Goal: Transaction & Acquisition: Download file/media

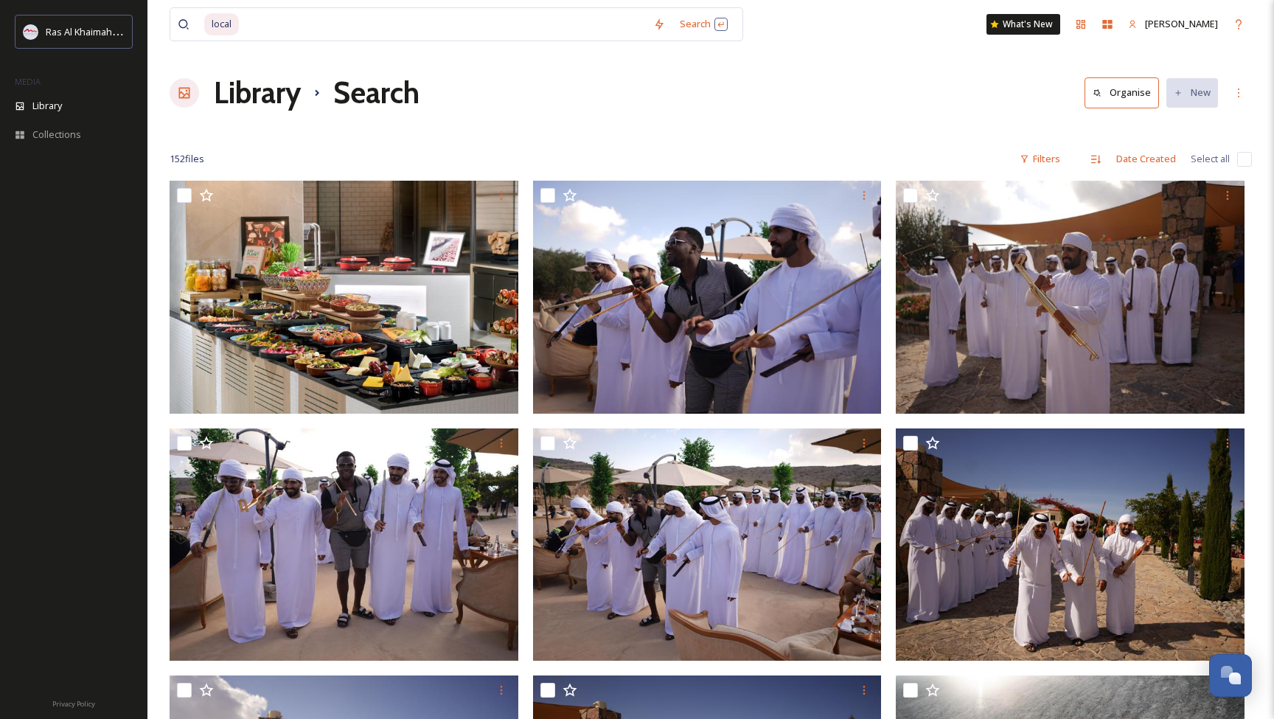
scroll to position [7554, 0]
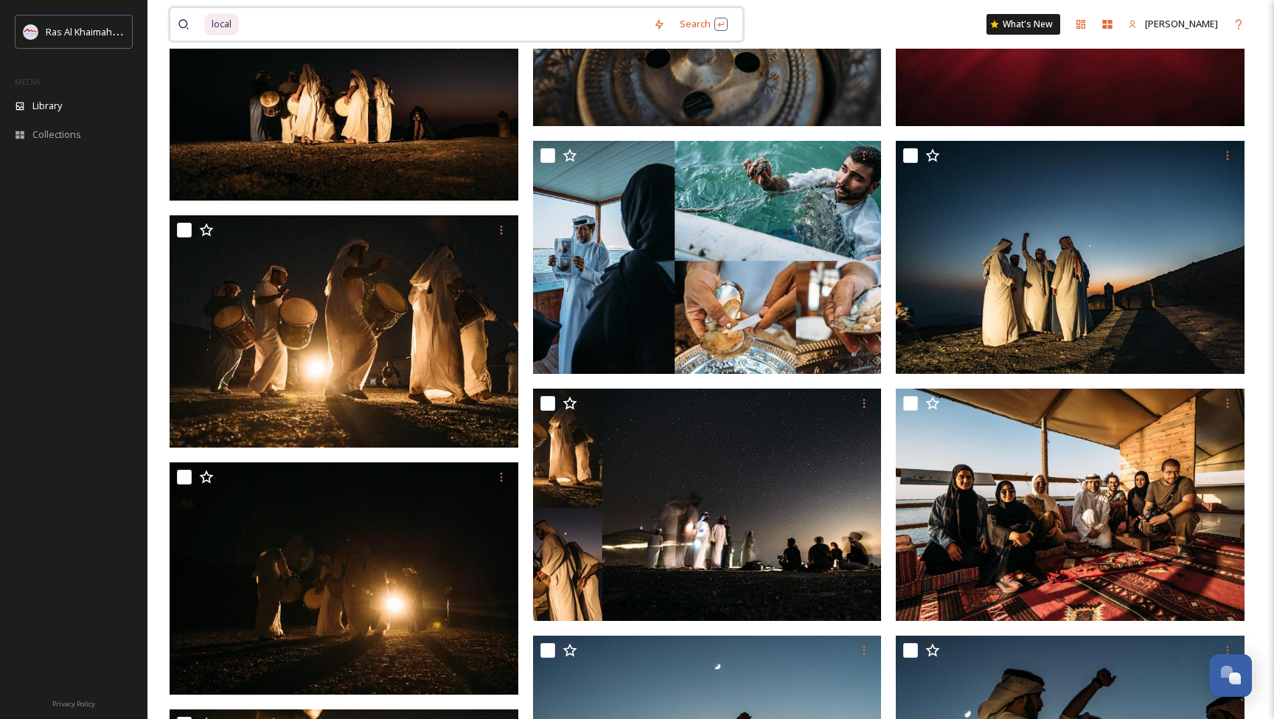
click at [353, 22] on input at bounding box center [442, 24] width 405 height 32
type input "l"
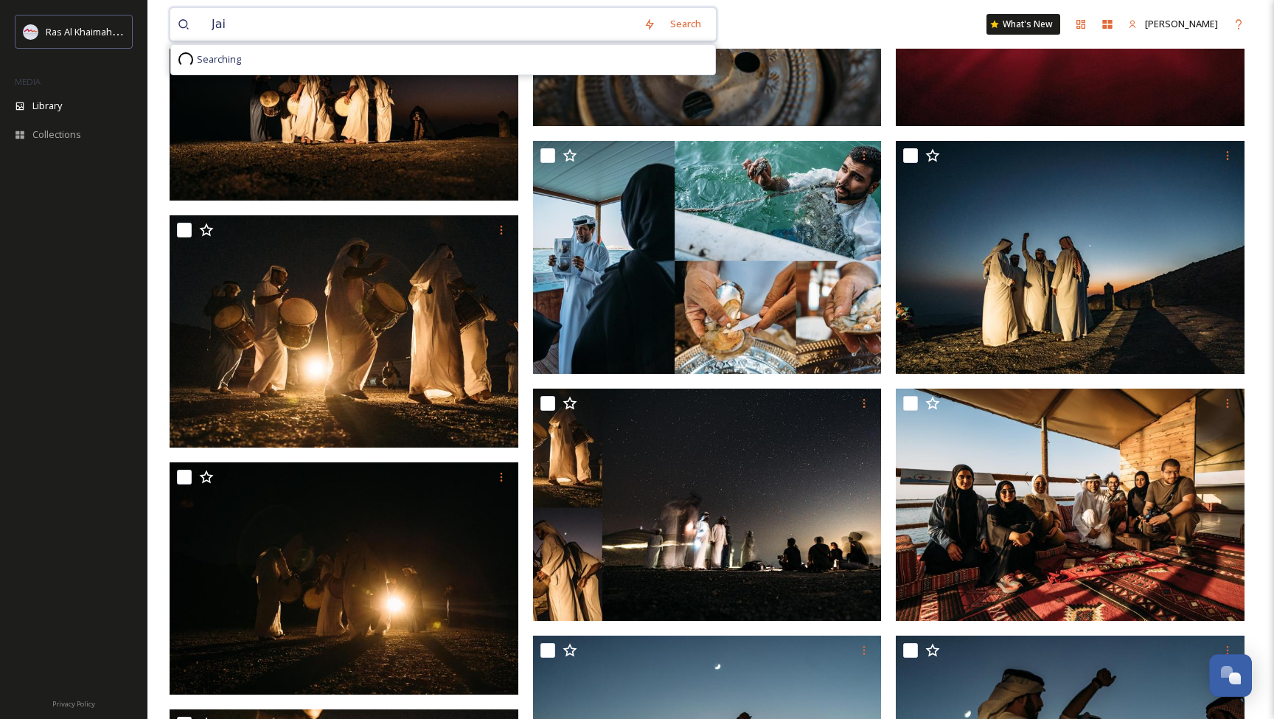
type input "Jais"
click at [683, 26] on div "Search Press Enter to search" at bounding box center [701, 24] width 63 height 29
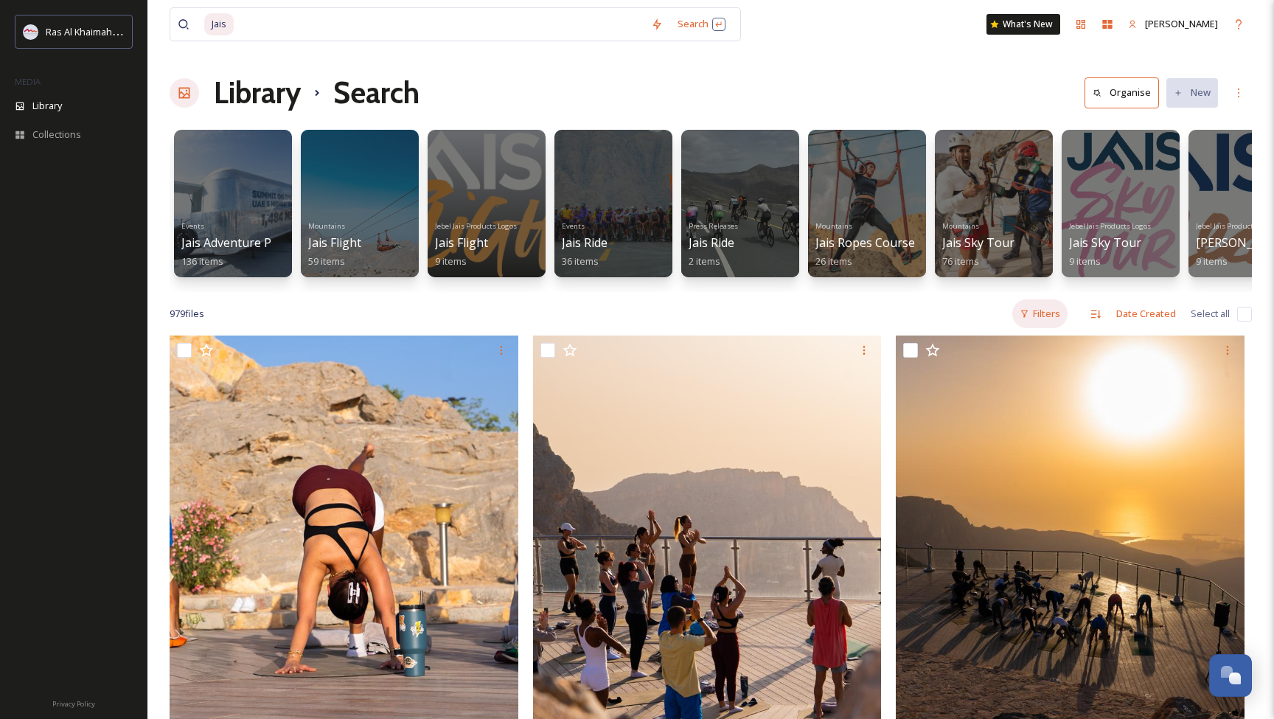
click at [1043, 314] on div "Filters" at bounding box center [1039, 313] width 55 height 29
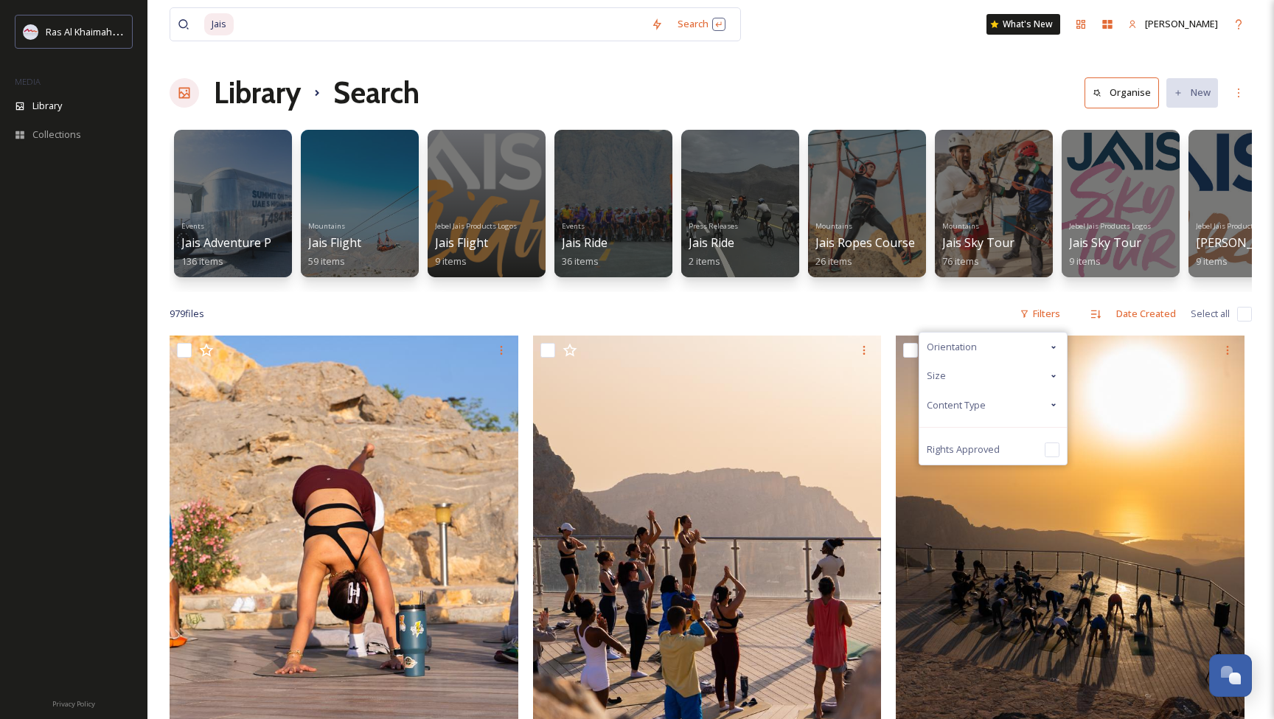
click at [980, 403] on span "Content Type" at bounding box center [956, 405] width 59 height 14
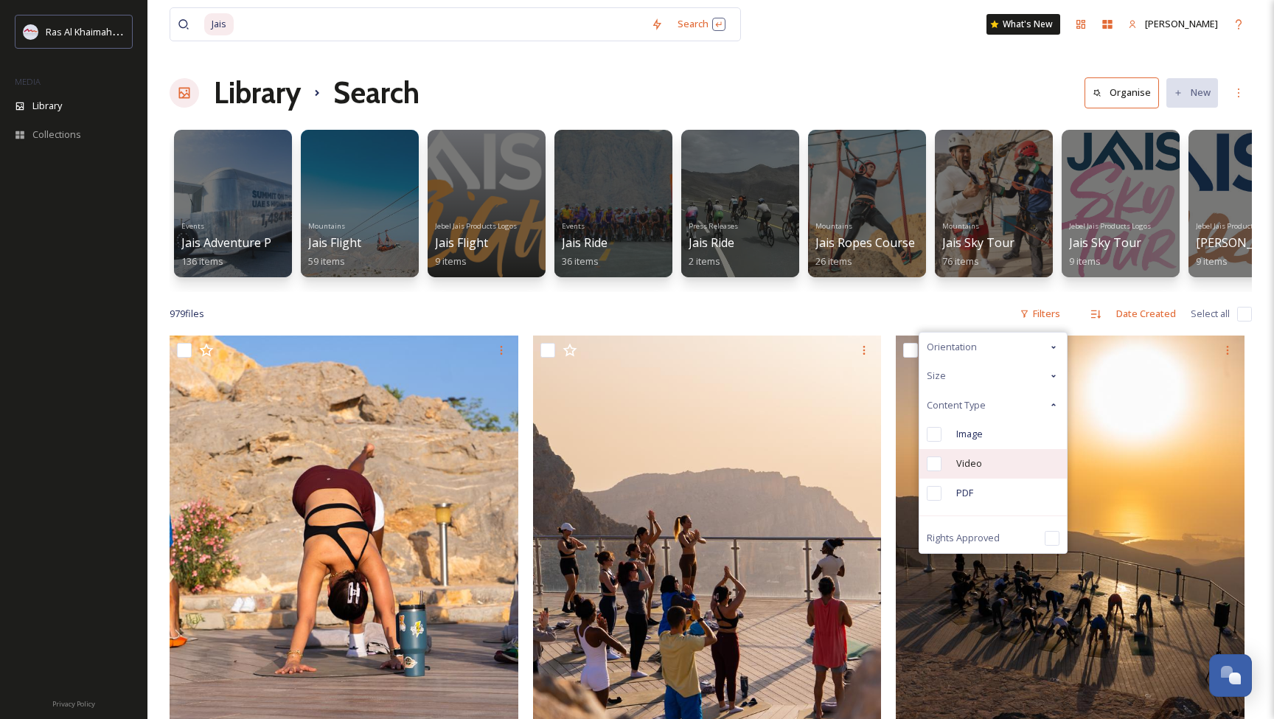
click at [959, 456] on span "Video" at bounding box center [969, 463] width 26 height 14
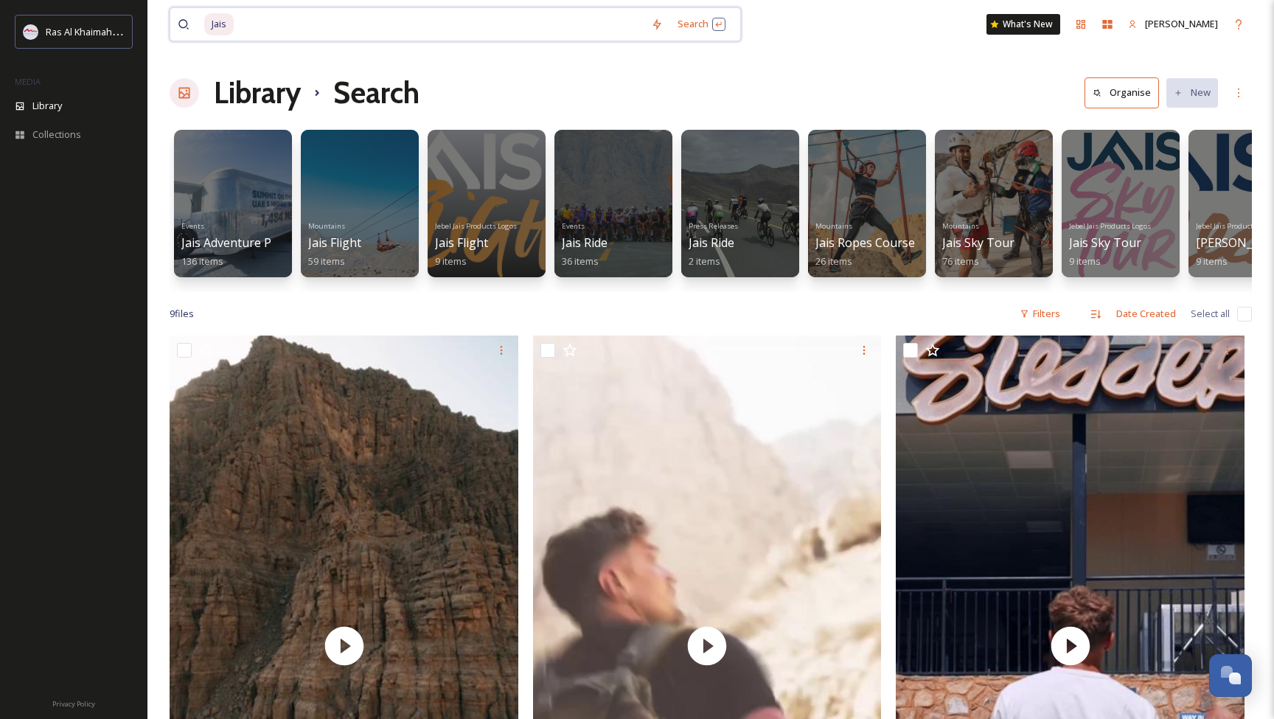
click at [290, 23] on input at bounding box center [439, 24] width 408 height 32
type input "J"
type input "view deck"
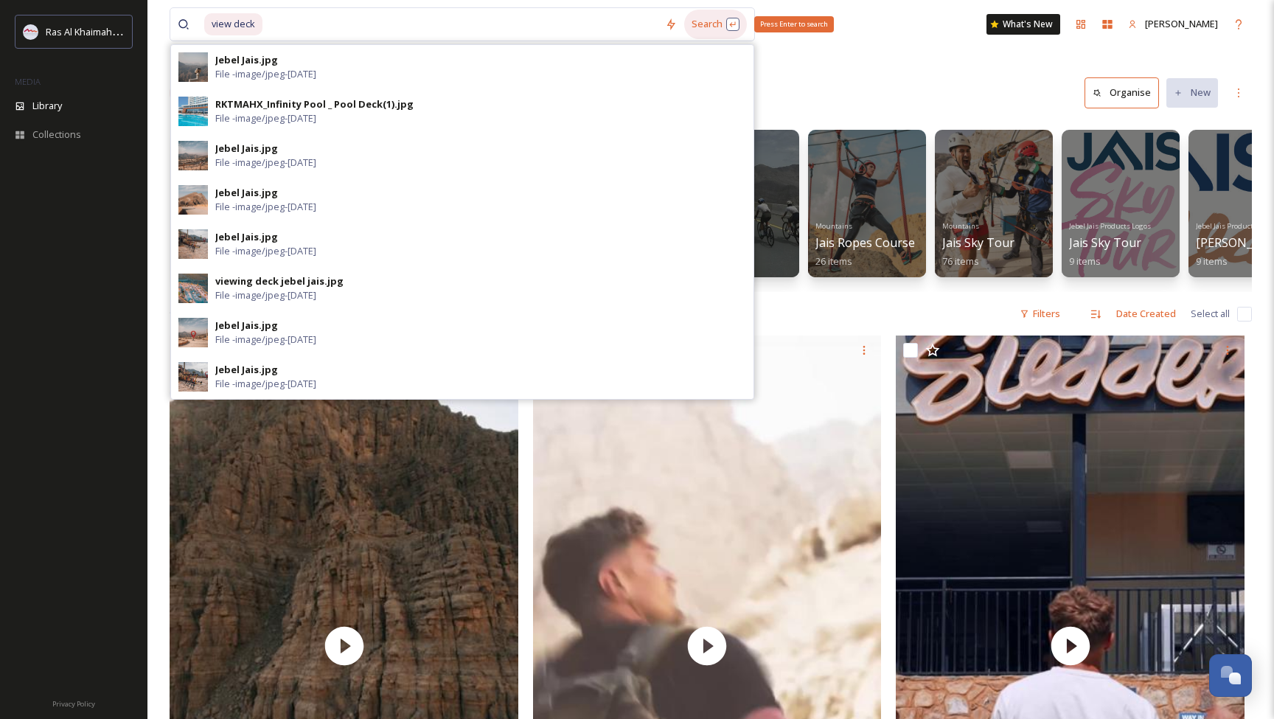
click at [713, 25] on div "Search Press Enter to search" at bounding box center [715, 24] width 63 height 29
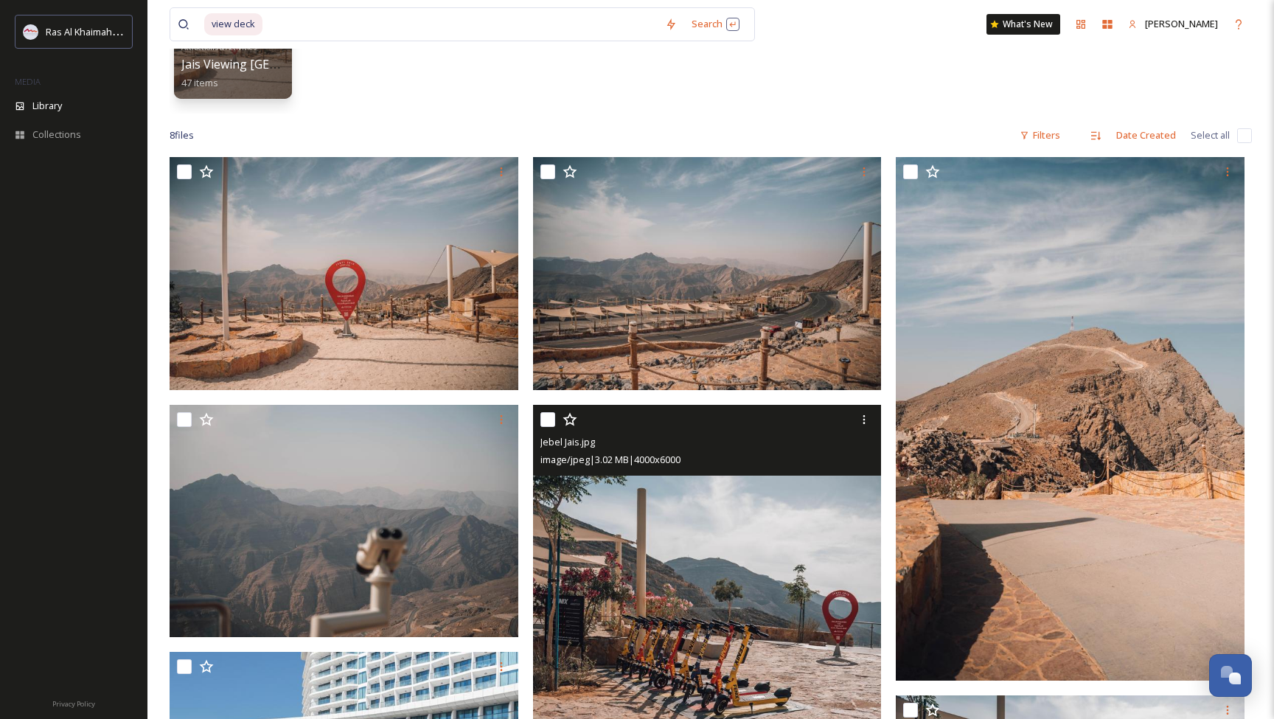
scroll to position [175, 0]
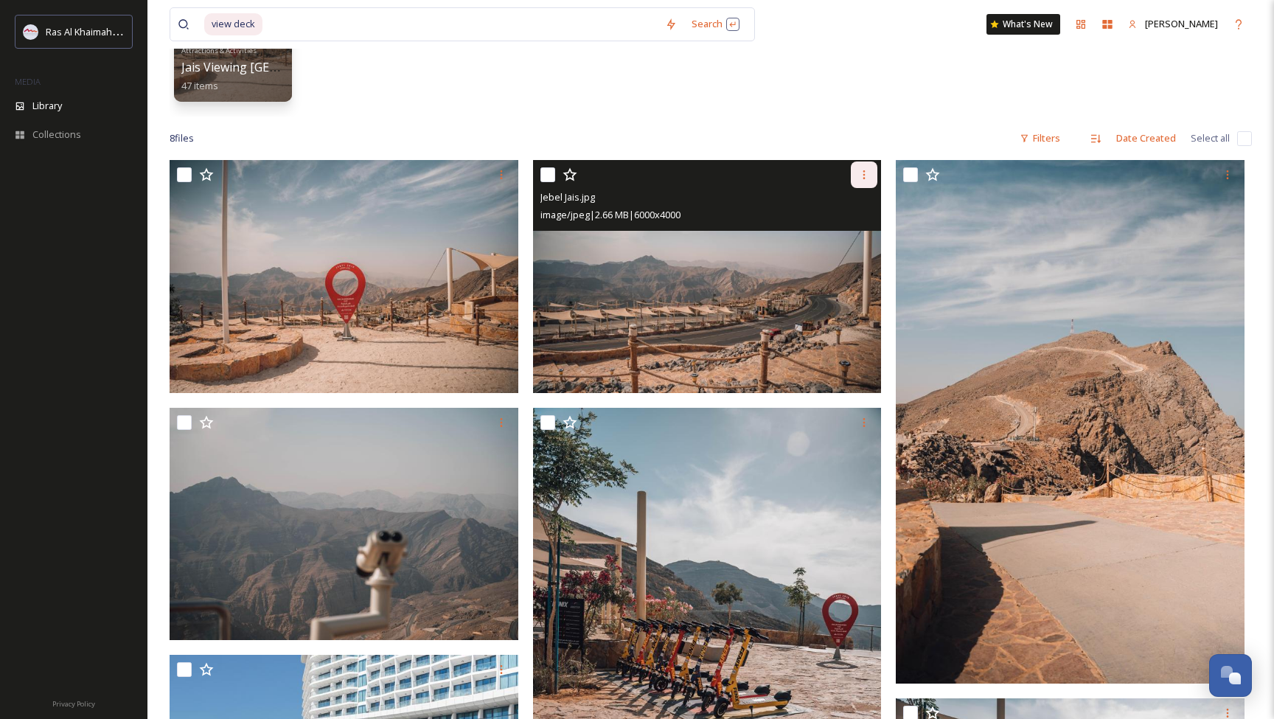
click at [860, 178] on icon at bounding box center [864, 175] width 12 height 12
click at [840, 234] on span "Download" at bounding box center [846, 235] width 45 height 14
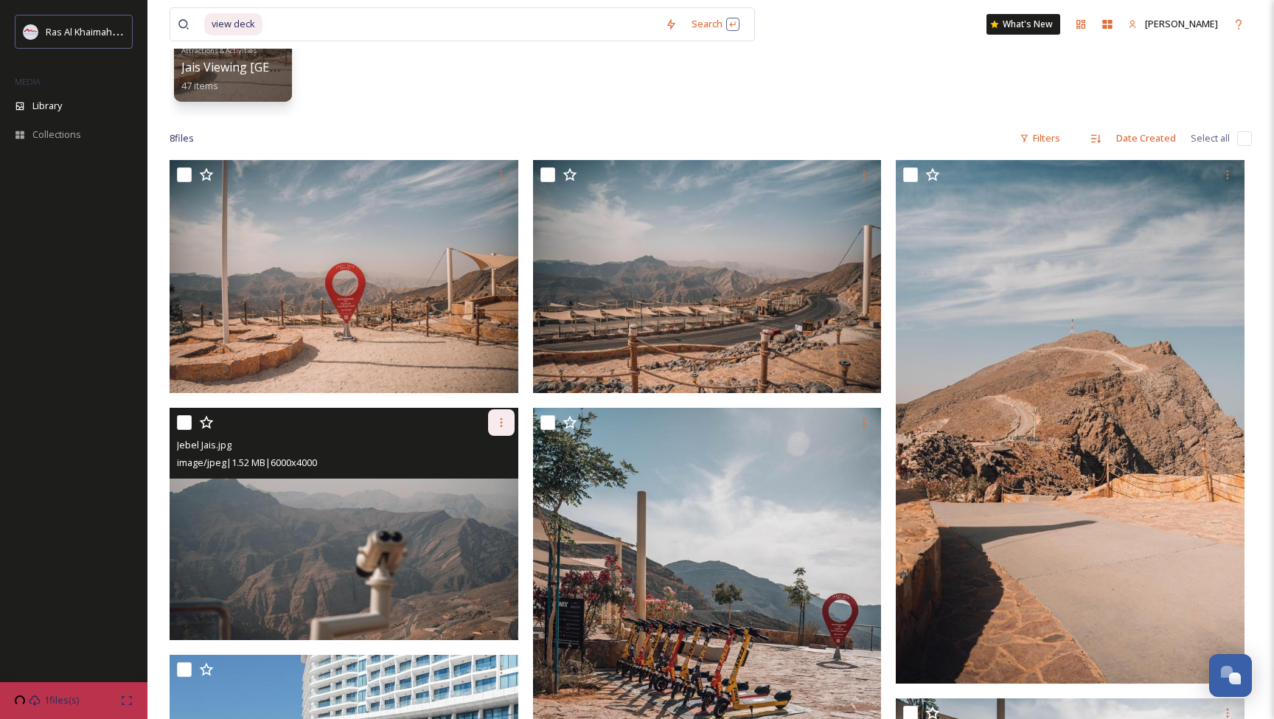
click at [498, 424] on icon at bounding box center [501, 422] width 12 height 12
click at [489, 484] on span "Download" at bounding box center [483, 483] width 45 height 14
